Goal: Information Seeking & Learning: Learn about a topic

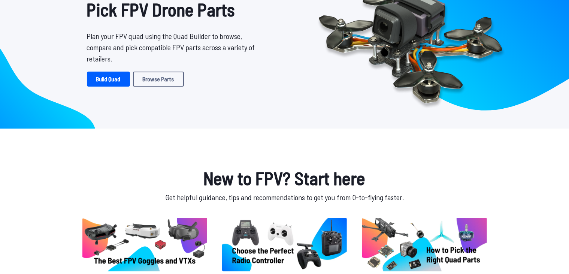
scroll to position [96, 0]
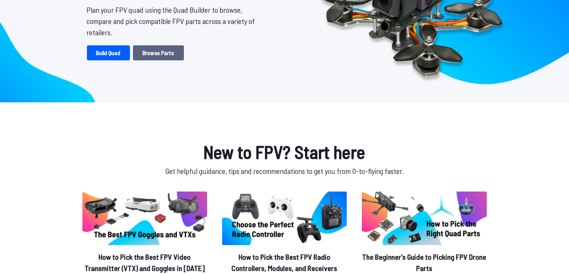
click at [170, 49] on link "Browse Parts" at bounding box center [158, 52] width 51 height 15
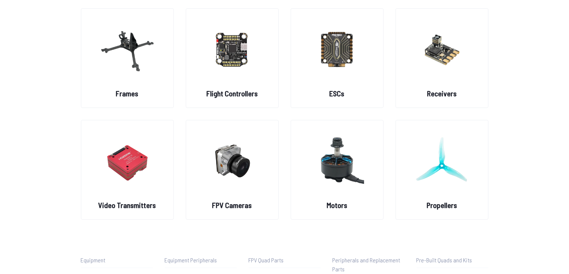
scroll to position [66, 0]
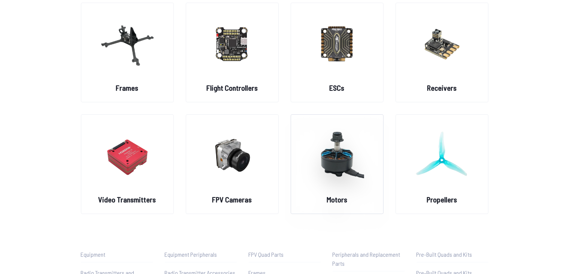
click at [320, 156] on img at bounding box center [337, 155] width 54 height 66
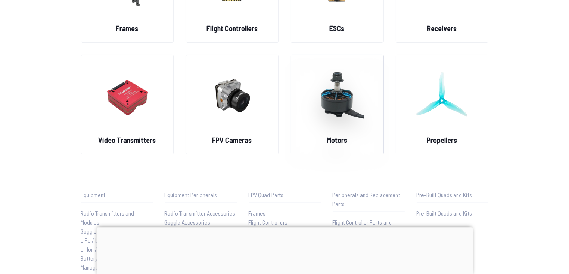
scroll to position [129, 0]
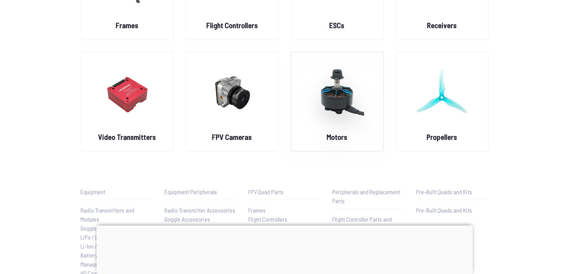
click at [329, 93] on img at bounding box center [337, 93] width 54 height 66
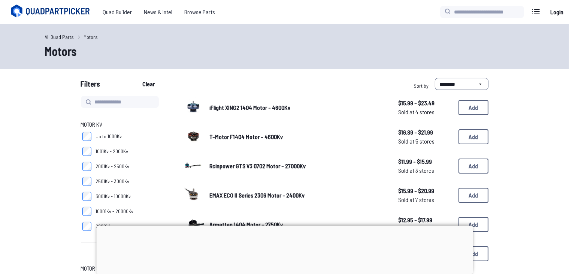
click at [57, 36] on link "All Quad Parts" at bounding box center [59, 37] width 29 height 8
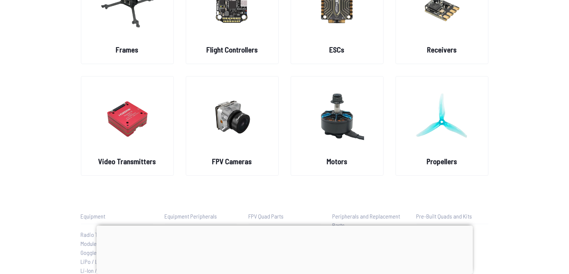
scroll to position [105, 0]
click at [431, 135] on img at bounding box center [442, 116] width 54 height 66
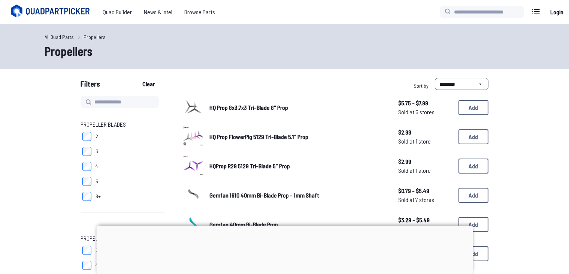
click at [429, 160] on span "$2.99" at bounding box center [425, 161] width 54 height 9
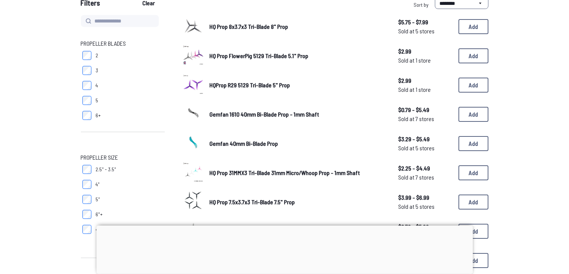
scroll to position [76, 0]
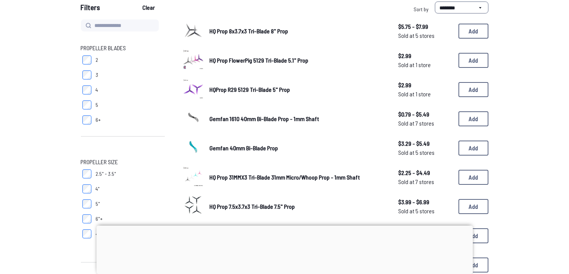
click at [239, 30] on span "HQ Prop 8x3.7x3 Tri-Blade 8" Prop" at bounding box center [249, 30] width 79 height 7
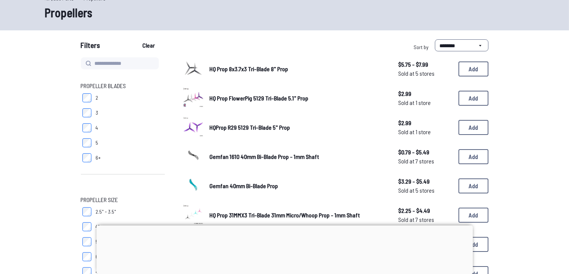
scroll to position [38, 0]
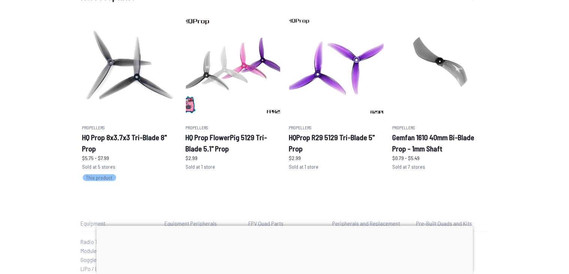
scroll to position [467, 0]
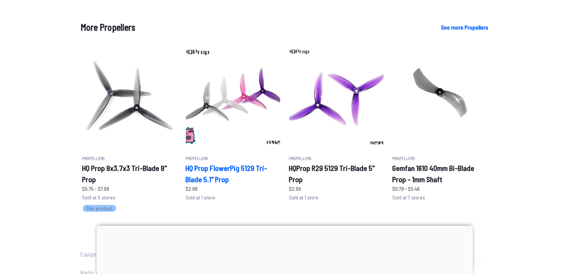
click at [219, 185] on h2 "HQ Prop FlowerPig 5129 Tri-Blade 5.1" Prop" at bounding box center [233, 173] width 94 height 22
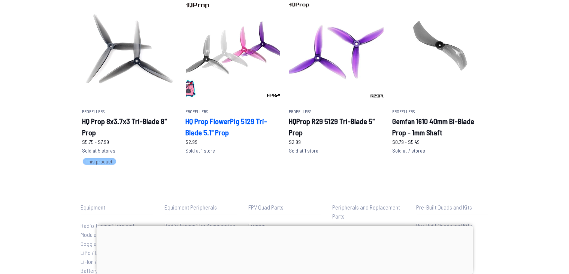
scroll to position [514, 0]
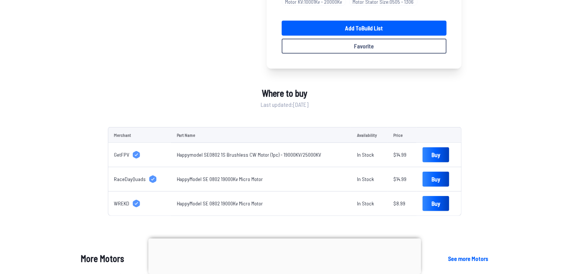
scroll to position [218, 0]
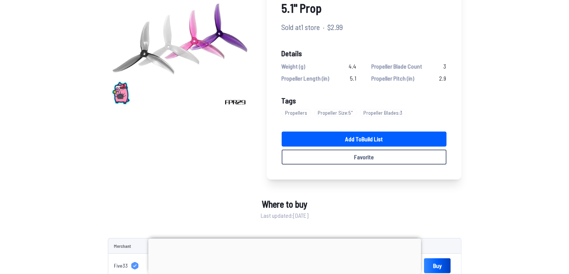
scroll to position [97, 0]
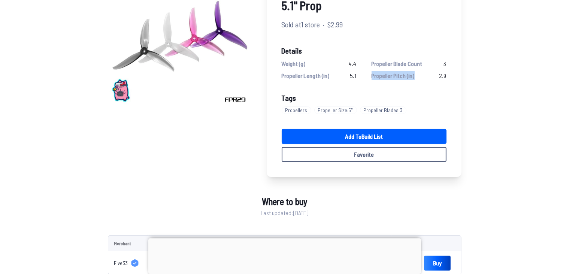
drag, startPoint x: 373, startPoint y: 73, endPoint x: 420, endPoint y: 75, distance: 47.2
click at [420, 75] on div "Propeller Pitch (in) 2.9" at bounding box center [408, 75] width 75 height 9
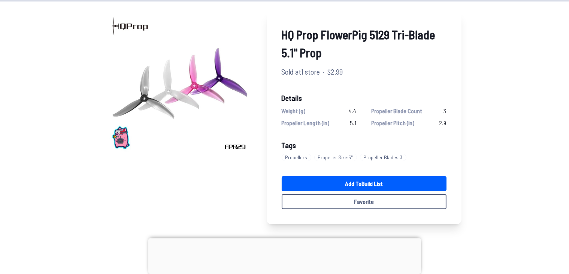
scroll to position [48, 0]
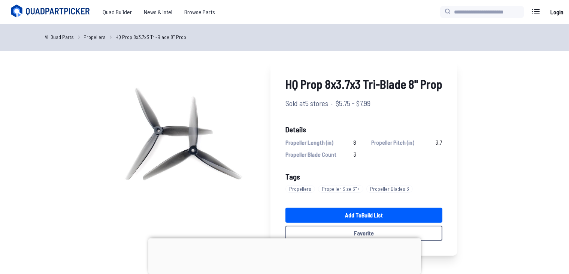
scroll to position [38, 0]
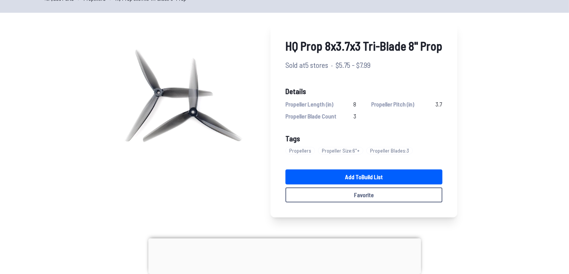
scroll to position [105, 0]
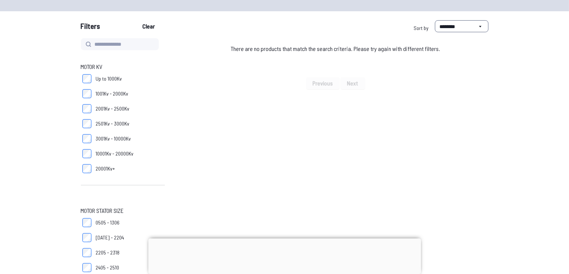
scroll to position [57, 0]
click at [315, 85] on div "Previous Next" at bounding box center [336, 84] width 306 height 12
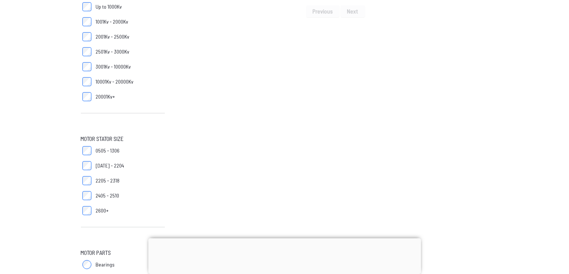
scroll to position [129, 0]
drag, startPoint x: 85, startPoint y: 139, endPoint x: 127, endPoint y: 137, distance: 42.7
click at [127, 137] on span "Motor Stator Size" at bounding box center [123, 138] width 84 height 9
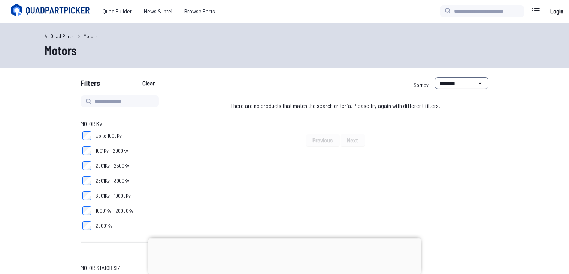
scroll to position [0, 0]
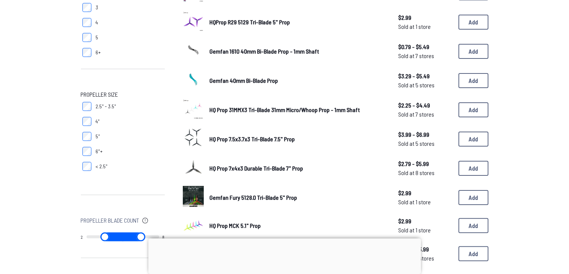
scroll to position [144, 0]
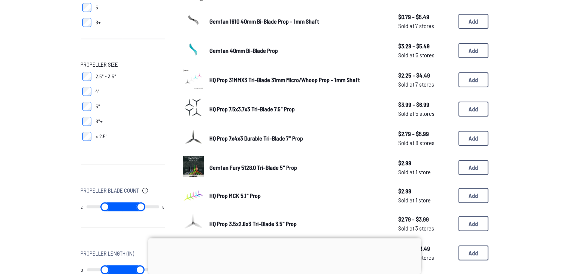
scroll to position [176, 0]
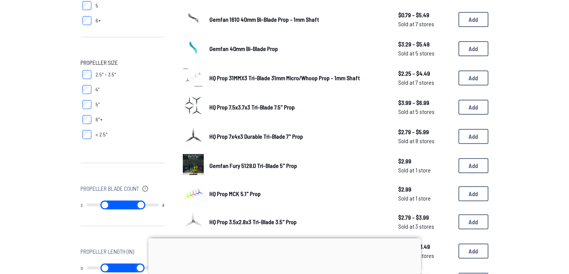
click at [294, 135] on span "HQ Prop 7x4x3 Durable Tri-Blade 7" Prop" at bounding box center [257, 136] width 94 height 7
click at [244, 138] on span "HQ Prop 7x4x3 Durable Tri-Blade 7" Prop" at bounding box center [257, 136] width 94 height 7
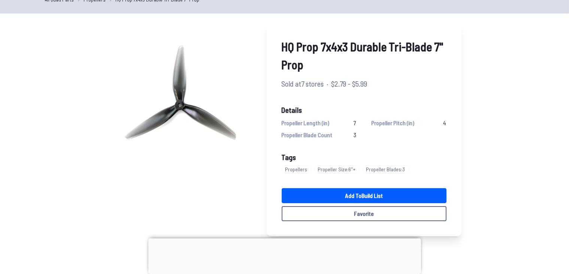
scroll to position [48, 0]
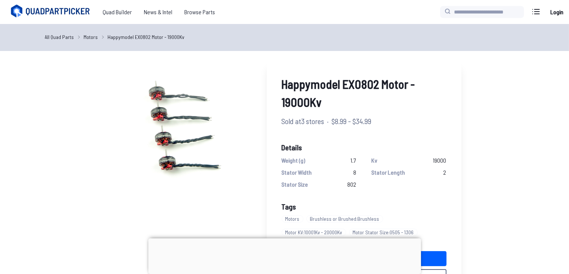
click at [285, 238] on div at bounding box center [284, 238] width 273 height 0
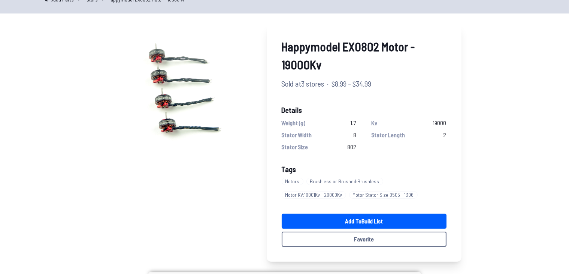
scroll to position [37, 0]
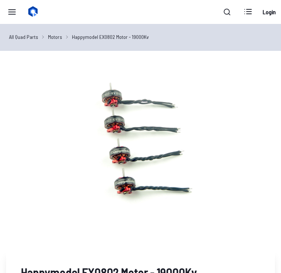
scroll to position [37, 0]
